Goal: Task Accomplishment & Management: Manage account settings

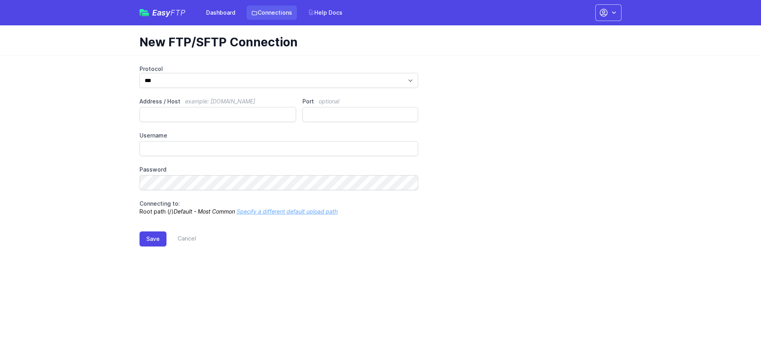
click at [266, 13] on link "Connections" at bounding box center [272, 13] width 50 height 14
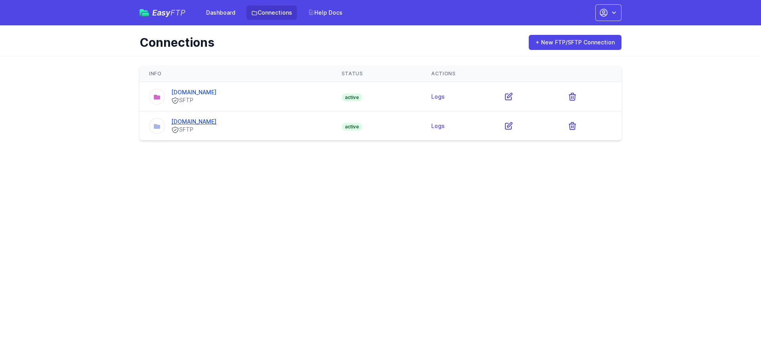
click at [207, 121] on link "[DOMAIN_NAME]" at bounding box center [193, 121] width 45 height 7
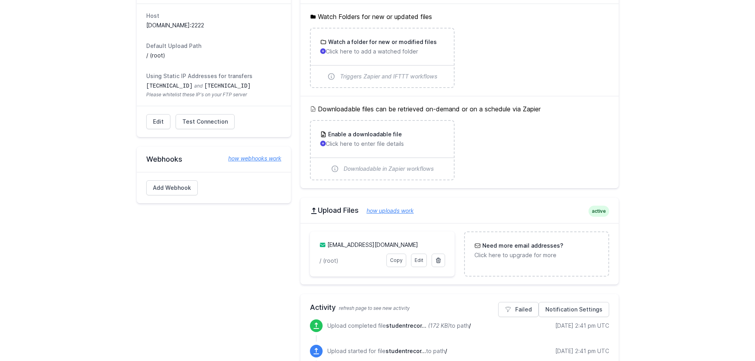
scroll to position [119, 0]
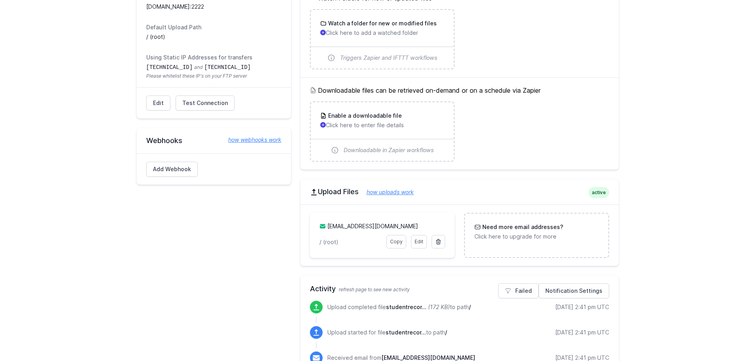
click at [394, 202] on div "active Upload Files how uploads work" at bounding box center [459, 191] width 318 height 25
click at [518, 193] on h2 "Upload Files how uploads work" at bounding box center [459, 192] width 299 height 10
click at [505, 232] on div "Need more email addresses? Click here to upgrade for more" at bounding box center [536, 231] width 124 height 17
drag, startPoint x: 321, startPoint y: 243, endPoint x: 371, endPoint y: 243, distance: 49.9
click at [322, 243] on p "/ (root)" at bounding box center [350, 242] width 62 height 8
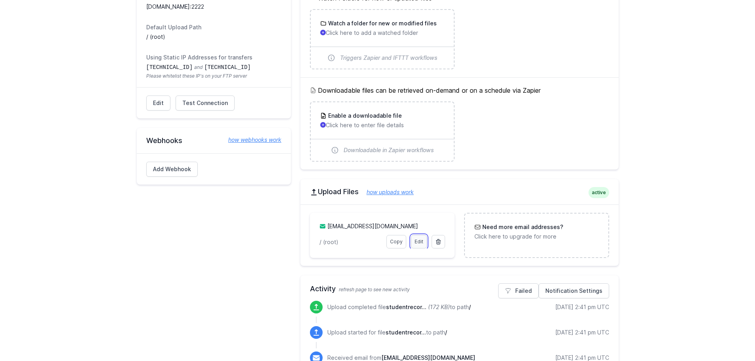
click at [419, 241] on link "Edit" at bounding box center [419, 241] width 16 height 13
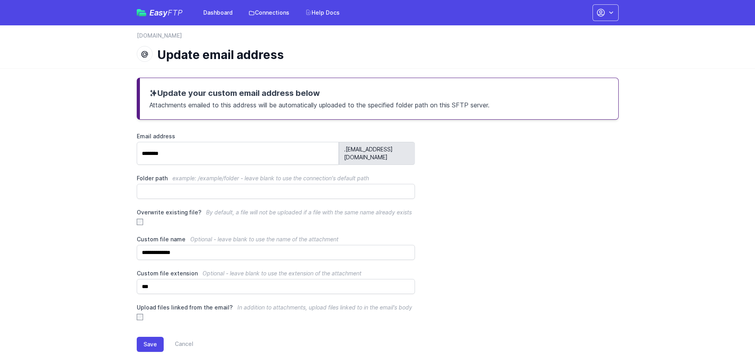
click at [92, 155] on main "**********" at bounding box center [377, 221] width 755 height 306
drag, startPoint x: 506, startPoint y: 165, endPoint x: 523, endPoint y: 171, distance: 17.9
click at [509, 167] on div "**********" at bounding box center [378, 226] width 482 height 189
click at [48, 109] on main "**********" at bounding box center [377, 221] width 755 height 306
click at [183, 337] on link "Cancel" at bounding box center [179, 344] width 30 height 15
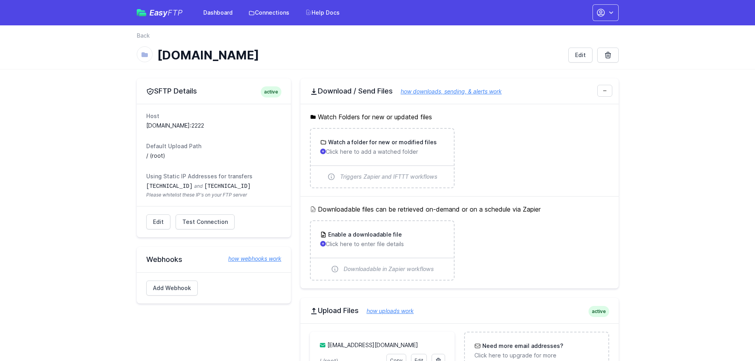
click at [358, 92] on h2 "Download / Send Files how downloads, sending, & alerts work" at bounding box center [459, 91] width 299 height 10
click at [273, 12] on link "Connections" at bounding box center [269, 13] width 50 height 14
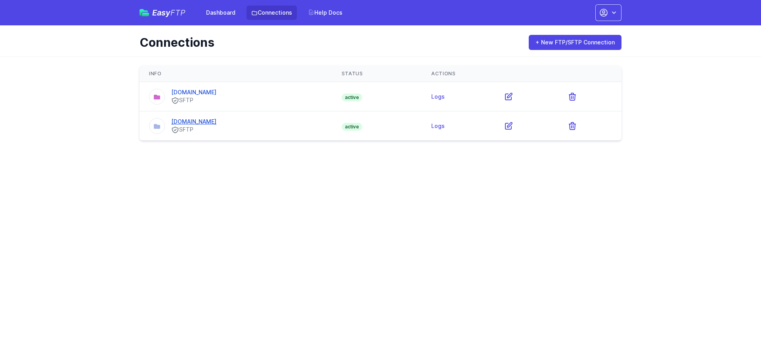
click at [216, 122] on link "[DOMAIN_NAME]" at bounding box center [193, 121] width 45 height 7
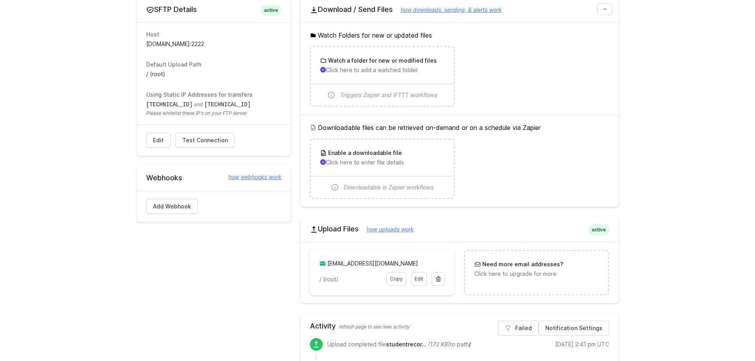
scroll to position [119, 0]
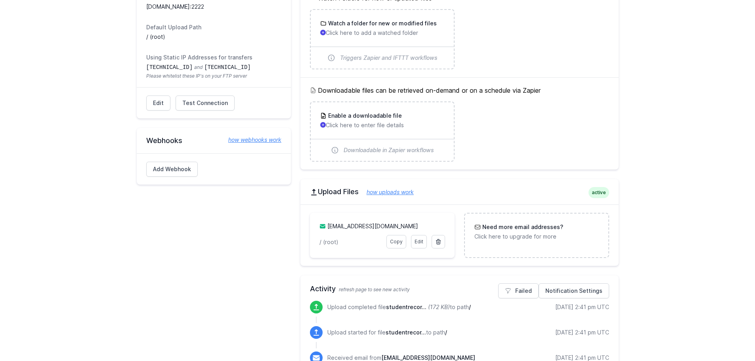
click at [350, 245] on p "/ (root)" at bounding box center [350, 242] width 62 height 8
click at [330, 242] on p "/ (root)" at bounding box center [350, 242] width 62 height 8
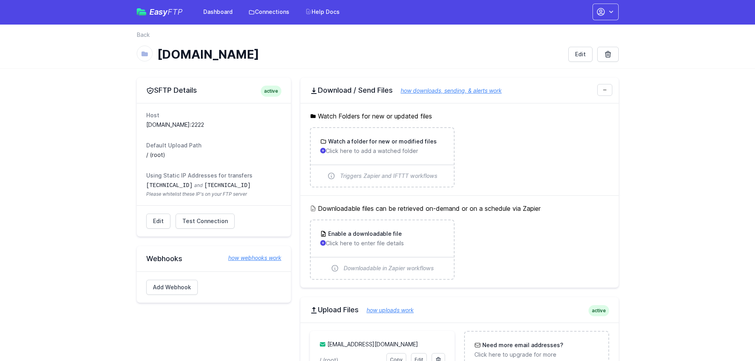
scroll to position [0, 0]
